Goal: Information Seeking & Learning: Compare options

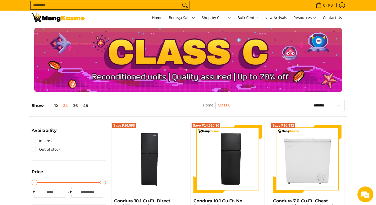
scroll to position [319, 0]
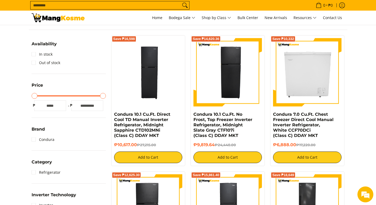
scroll to position [80, 0]
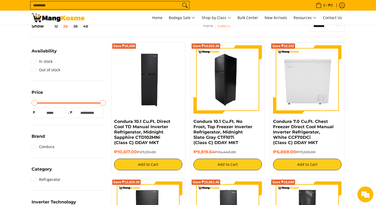
click at [221, 105] on img at bounding box center [227, 79] width 68 height 68
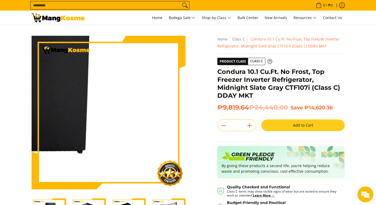
click at [167, 166] on img at bounding box center [109, 113] width 154 height 154
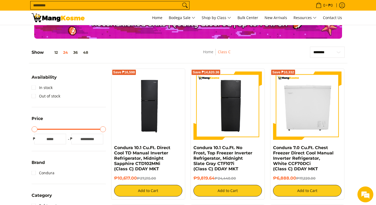
scroll to position [53, 0]
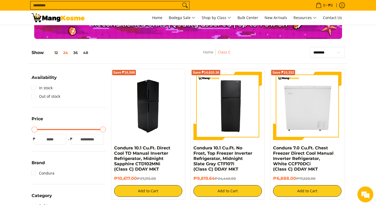
click at [165, 116] on img at bounding box center [148, 106] width 68 height 68
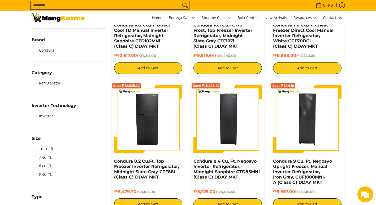
scroll to position [186, 0]
